Goal: Task Accomplishment & Management: Manage account settings

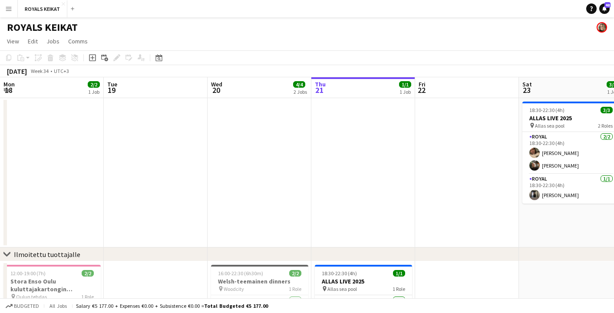
scroll to position [0, 208]
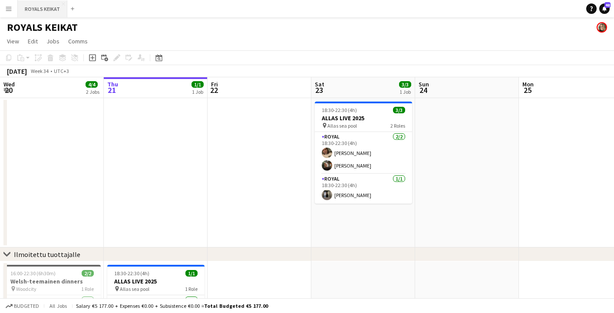
click at [39, 9] on button "ROYALS KEIKAT Close" at bounding box center [42, 8] width 49 height 17
click at [11, 9] on app-icon "Menu" at bounding box center [8, 8] width 7 height 7
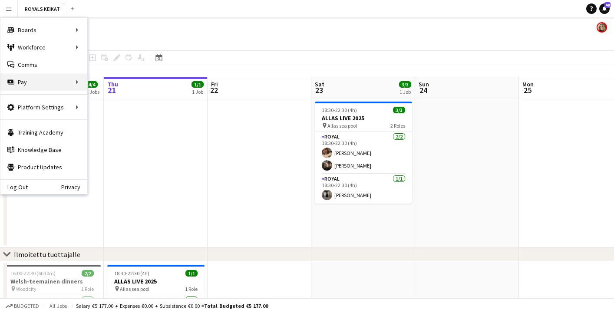
click at [76, 79] on div "Pay Pay" at bounding box center [43, 81] width 87 height 17
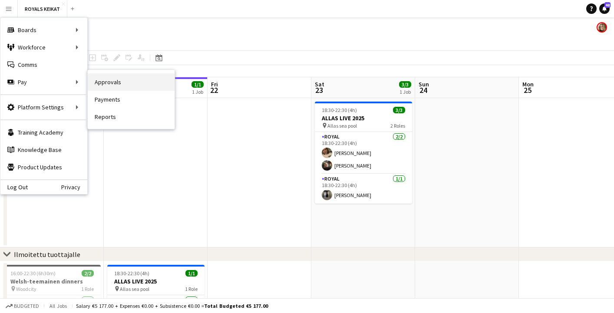
click at [117, 84] on link "Approvals" at bounding box center [131, 81] width 87 height 17
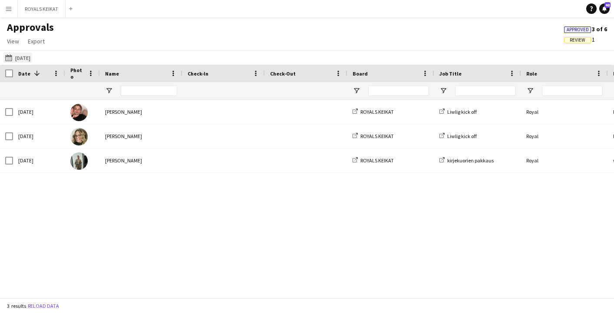
click at [32, 57] on button "[DATE] [DATE]" at bounding box center [17, 58] width 29 height 10
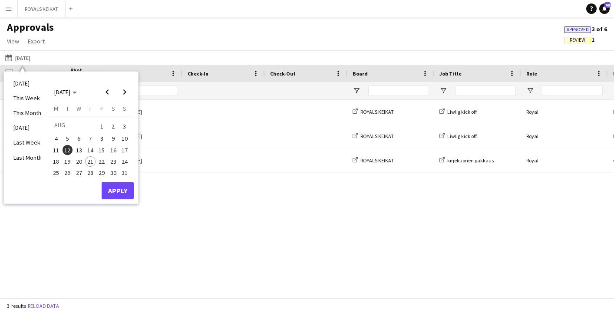
click at [78, 162] on span "20" at bounding box center [79, 161] width 10 height 10
click at [120, 191] on button "Apply" at bounding box center [118, 190] width 32 height 17
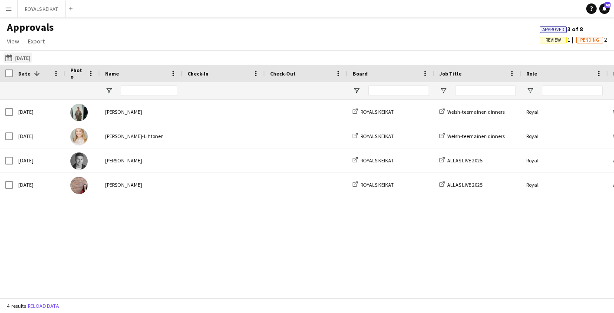
click at [24, 60] on button "[DATE] [DATE]" at bounding box center [17, 58] width 29 height 10
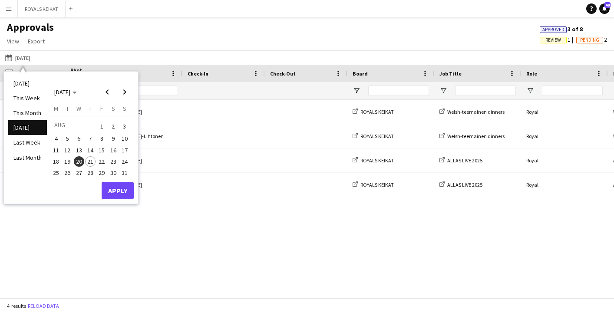
click at [79, 150] on span "13" at bounding box center [79, 150] width 10 height 10
click at [119, 188] on button "Apply" at bounding box center [118, 190] width 32 height 17
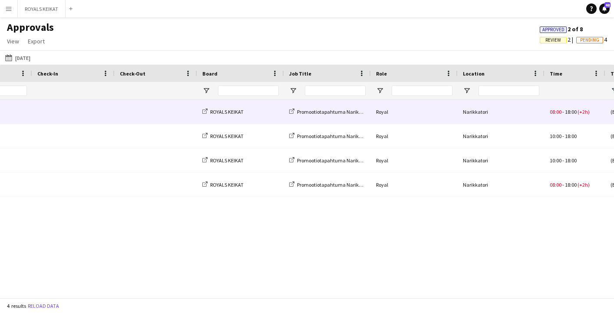
click at [593, 113] on div "08:00 - 18:00 (+2h)" at bounding box center [574, 112] width 61 height 24
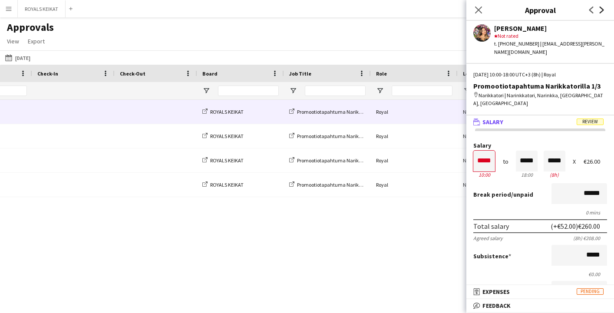
click at [602, 10] on icon at bounding box center [602, 10] width 4 height 7
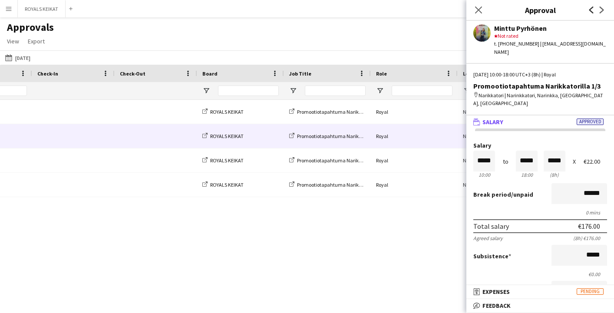
click at [590, 10] on icon at bounding box center [591, 10] width 4 height 7
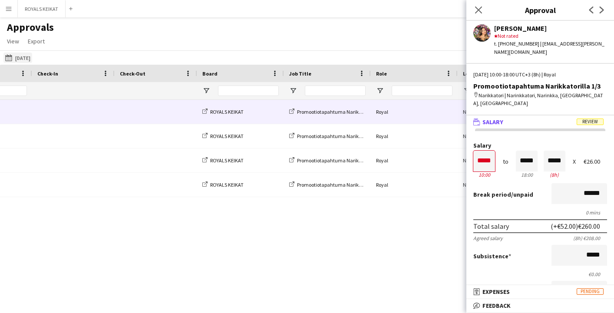
click at [19, 59] on button "[DATE] [DATE]" at bounding box center [17, 58] width 29 height 10
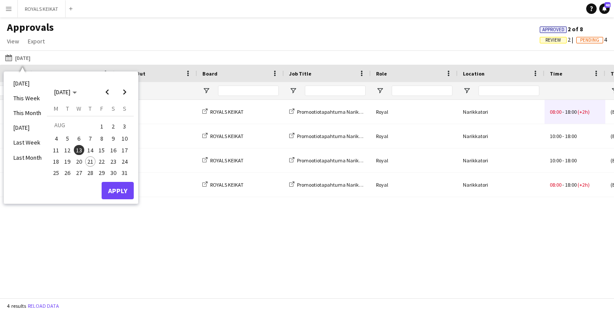
click at [90, 148] on span "14" at bounding box center [90, 150] width 10 height 10
click at [115, 188] on button "Apply" at bounding box center [118, 190] width 32 height 17
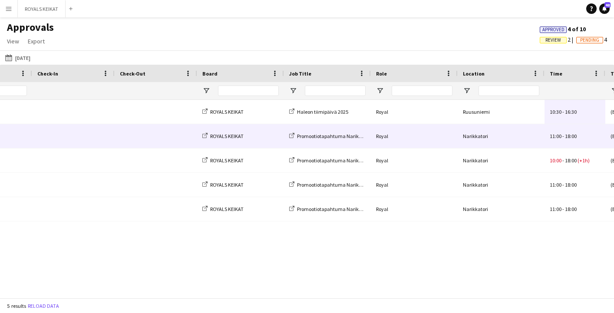
scroll to position [0, 97]
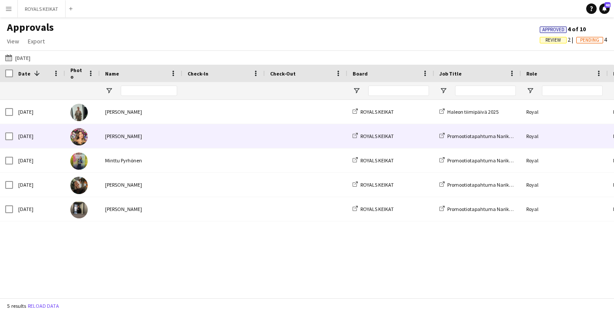
click at [595, 133] on div "Royal" at bounding box center [564, 136] width 87 height 24
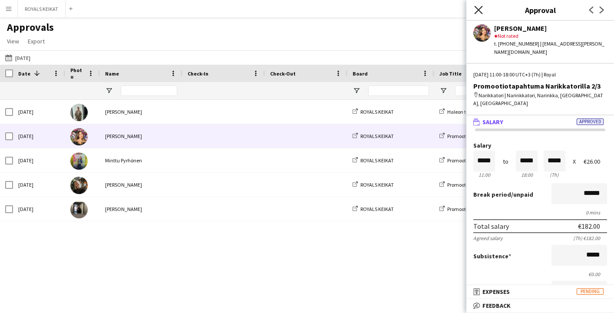
click at [478, 7] on icon "Close pop-in" at bounding box center [478, 10] width 8 height 8
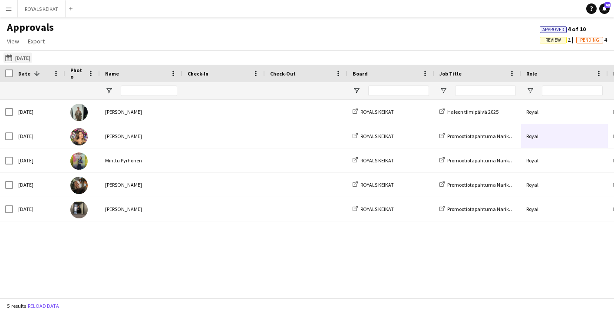
click at [32, 56] on button "[DATE] [DATE]" at bounding box center [17, 58] width 29 height 10
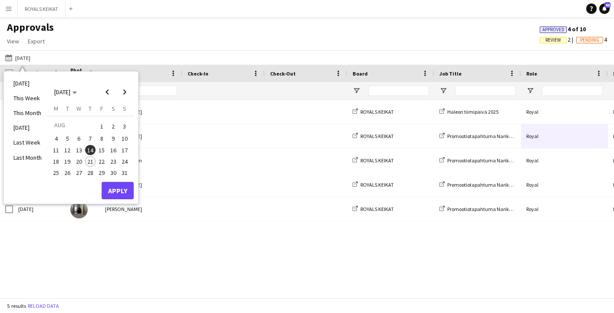
click at [101, 147] on span "15" at bounding box center [101, 150] width 10 height 10
click at [120, 186] on button "Apply" at bounding box center [118, 190] width 32 height 17
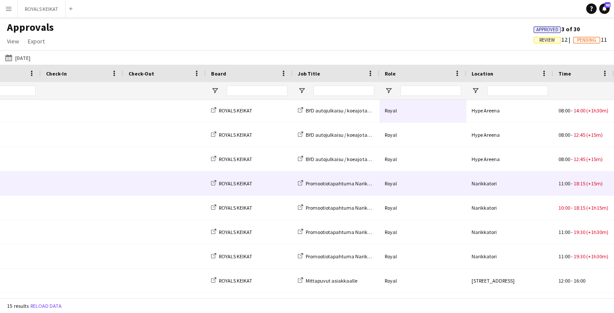
click at [554, 187] on div "11:00 - 18:15 (+15m)" at bounding box center [583, 183] width 61 height 24
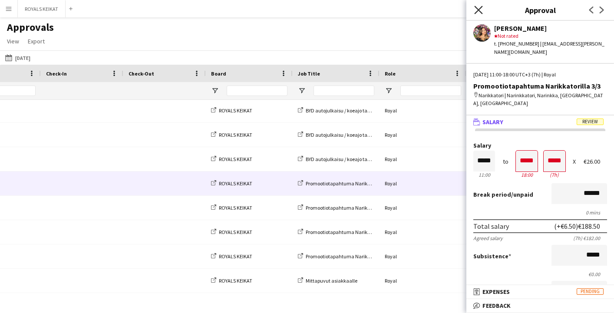
click at [477, 6] on icon "Close pop-in" at bounding box center [478, 10] width 8 height 8
